Goal: Information Seeking & Learning: Learn about a topic

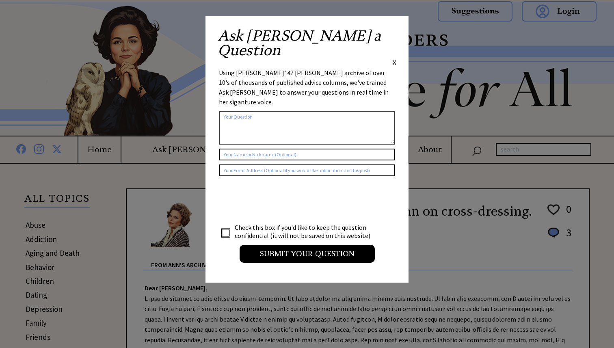
click at [391, 34] on div "Ask Ann a Question X" at bounding box center [307, 47] width 179 height 38
click at [395, 58] on span "X" at bounding box center [395, 62] width 4 height 8
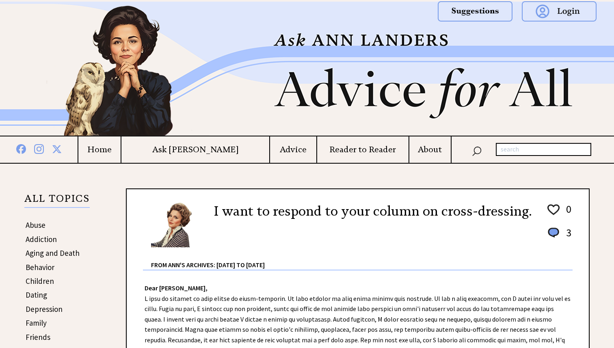
click at [121, 154] on h4 "Home" at bounding box center [99, 150] width 42 height 10
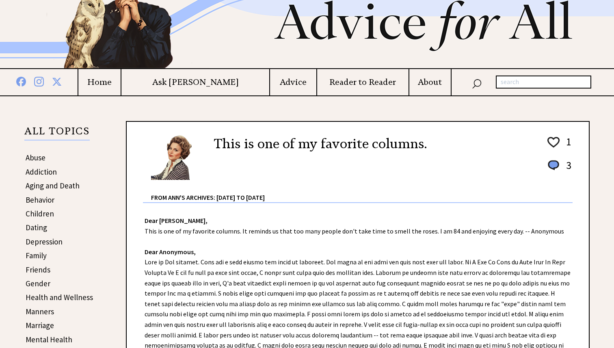
scroll to position [128, 0]
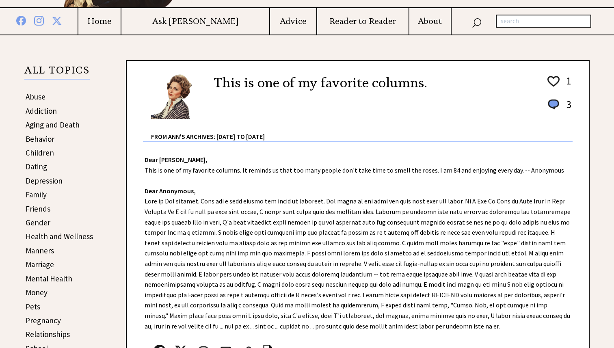
click at [41, 127] on link "Aging and Death" at bounding box center [53, 125] width 54 height 10
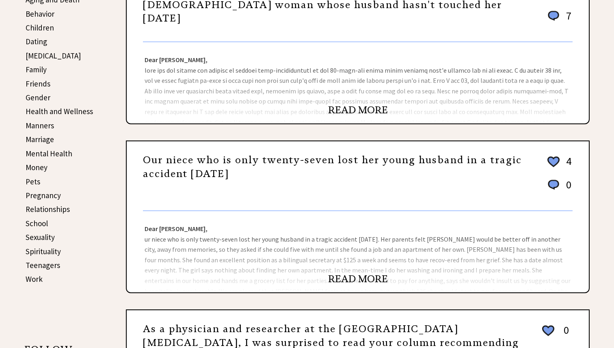
scroll to position [315, 0]
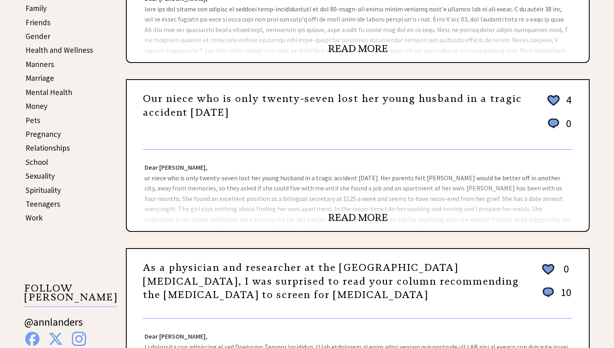
click at [49, 176] on link "Sexuality" at bounding box center [40, 176] width 29 height 10
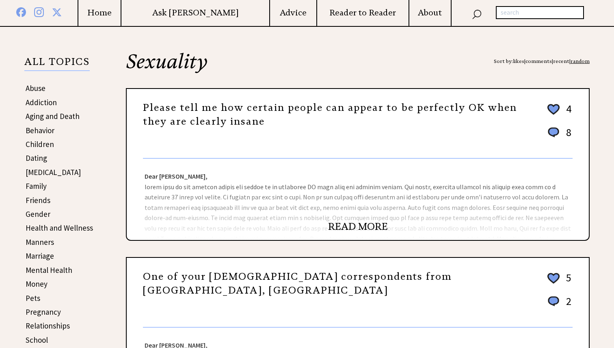
scroll to position [150, 0]
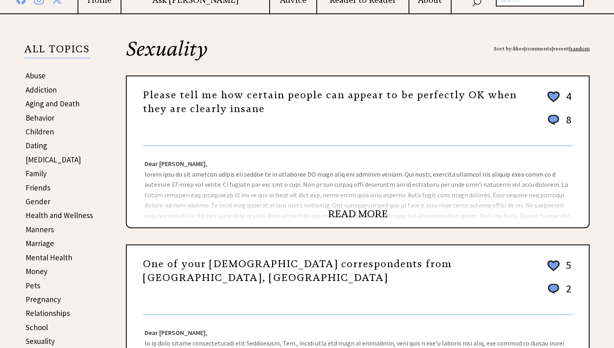
click at [349, 212] on link "READ MORE" at bounding box center [358, 214] width 60 height 12
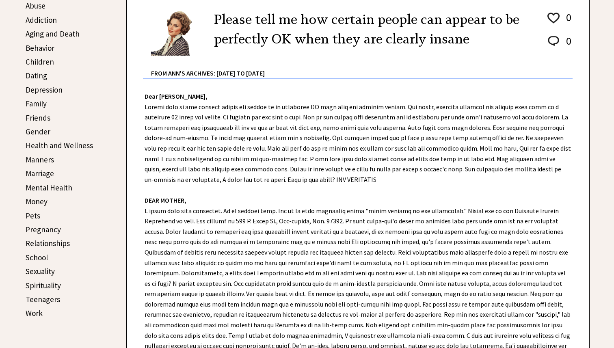
scroll to position [369, 0]
